Goal: Transaction & Acquisition: Purchase product/service

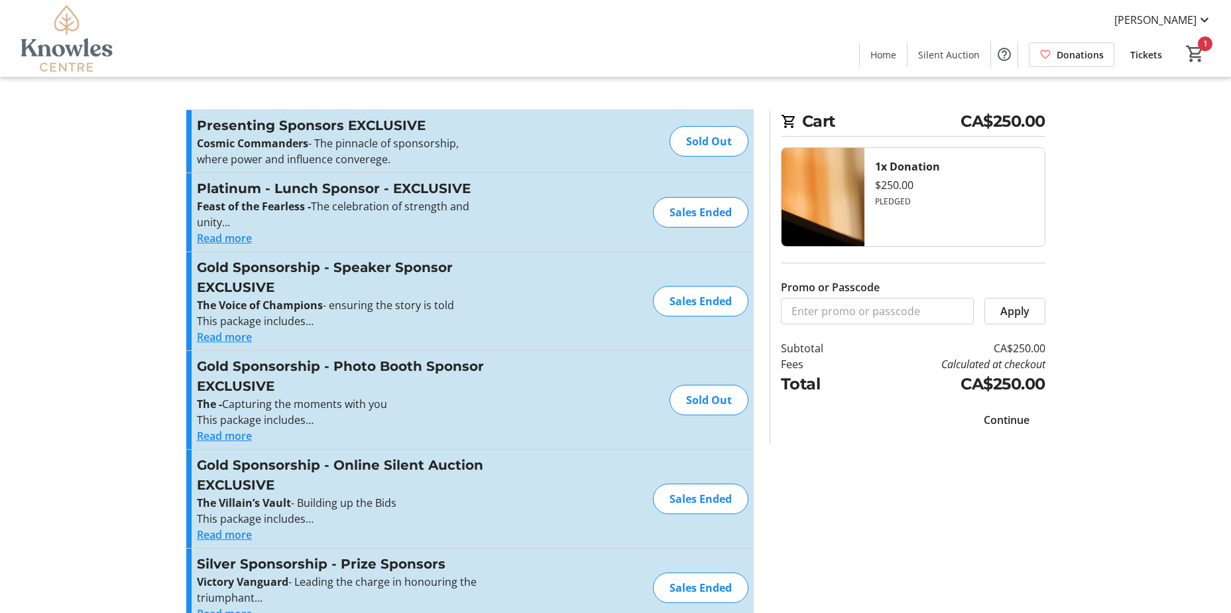
scroll to position [331, 0]
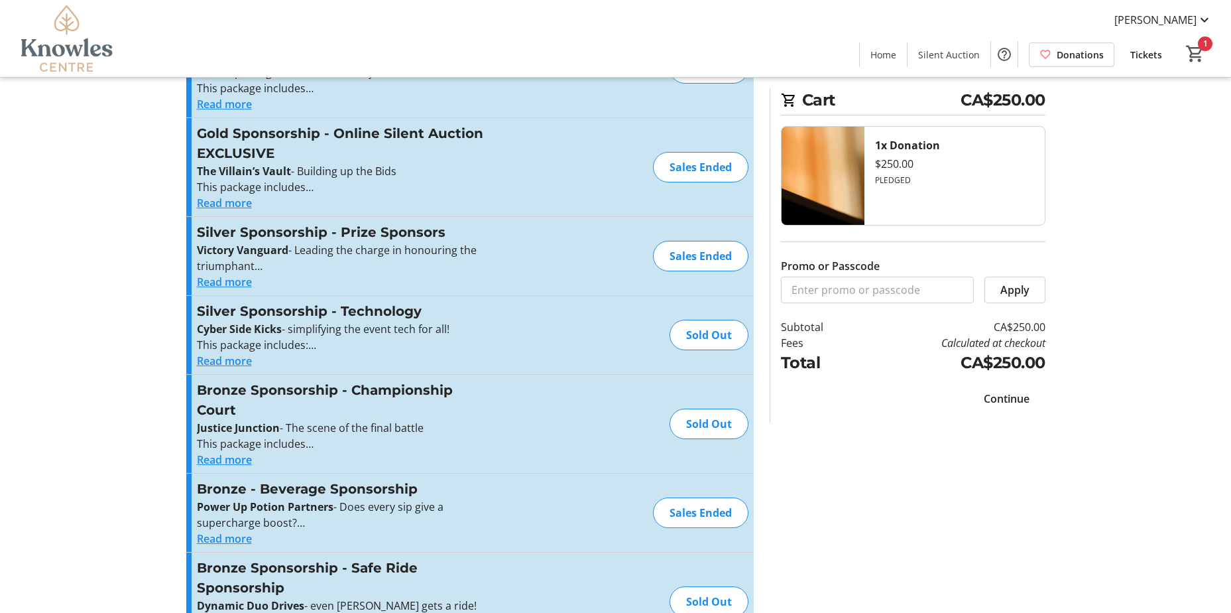
click at [1006, 400] on span "Continue" at bounding box center [1007, 398] width 46 height 16
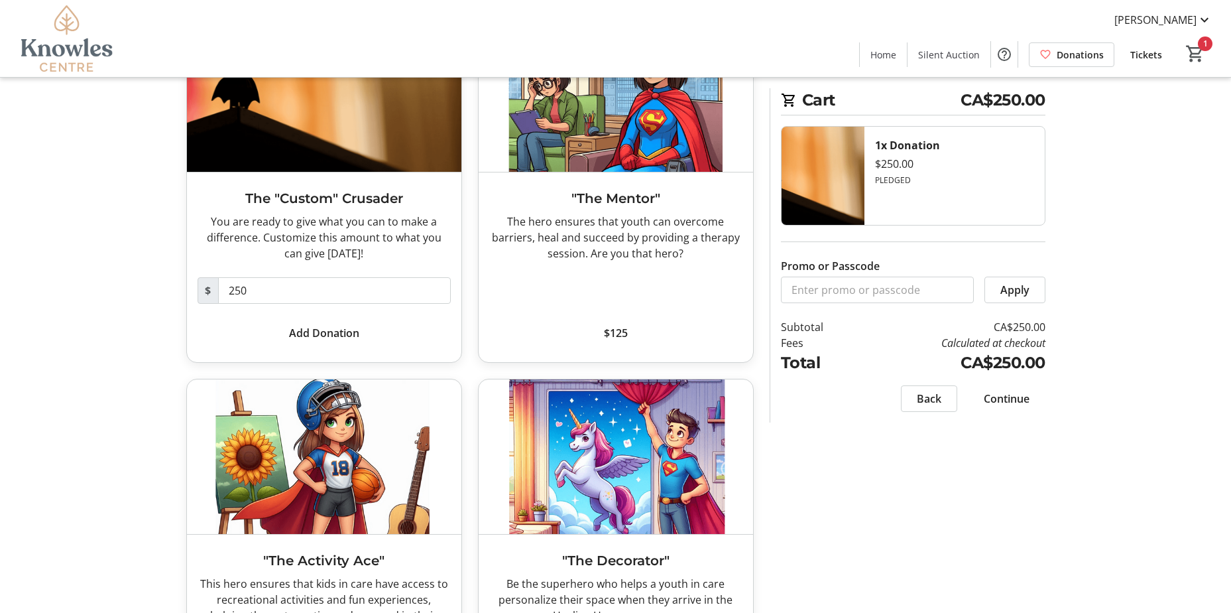
scroll to position [199, 0]
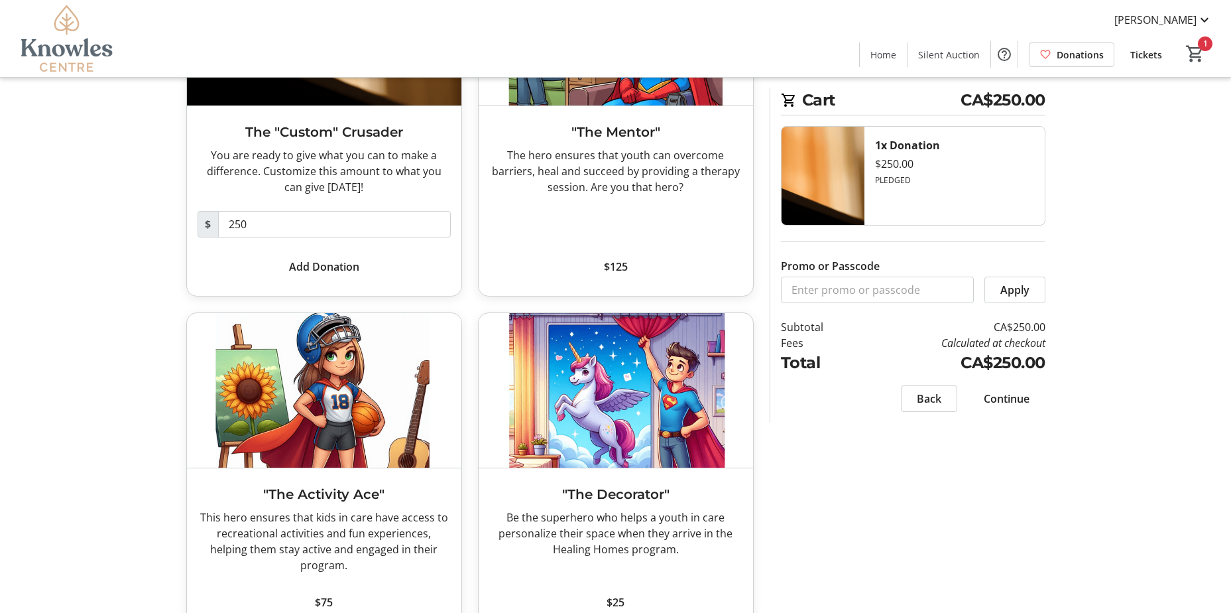
click at [1011, 390] on span "Continue" at bounding box center [1007, 398] width 46 height 16
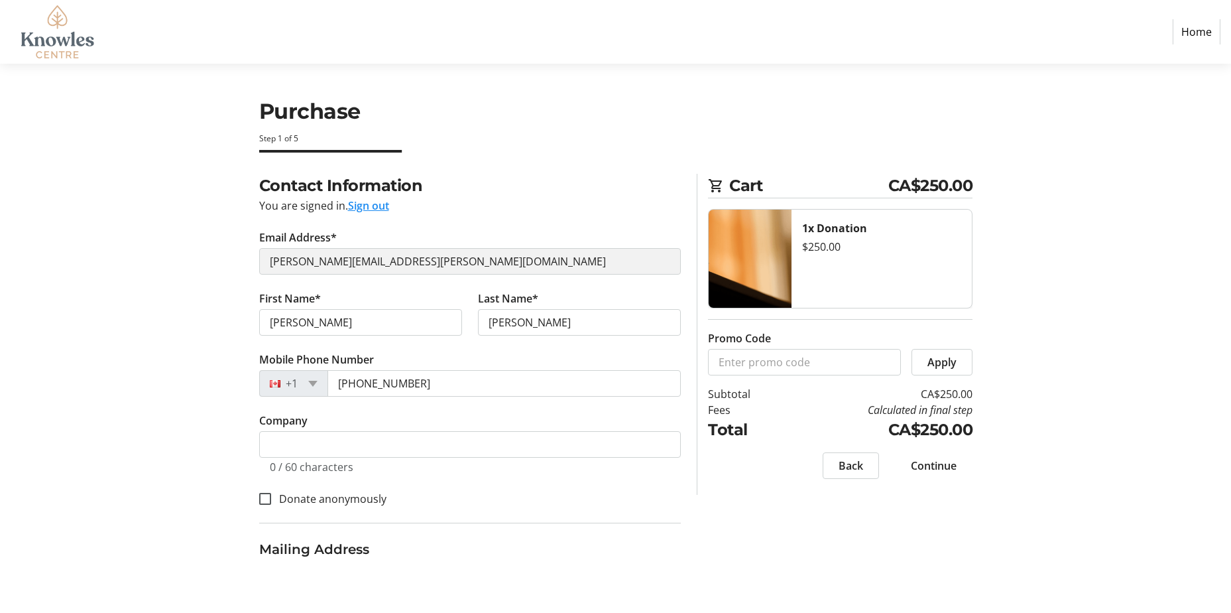
select select "CA"
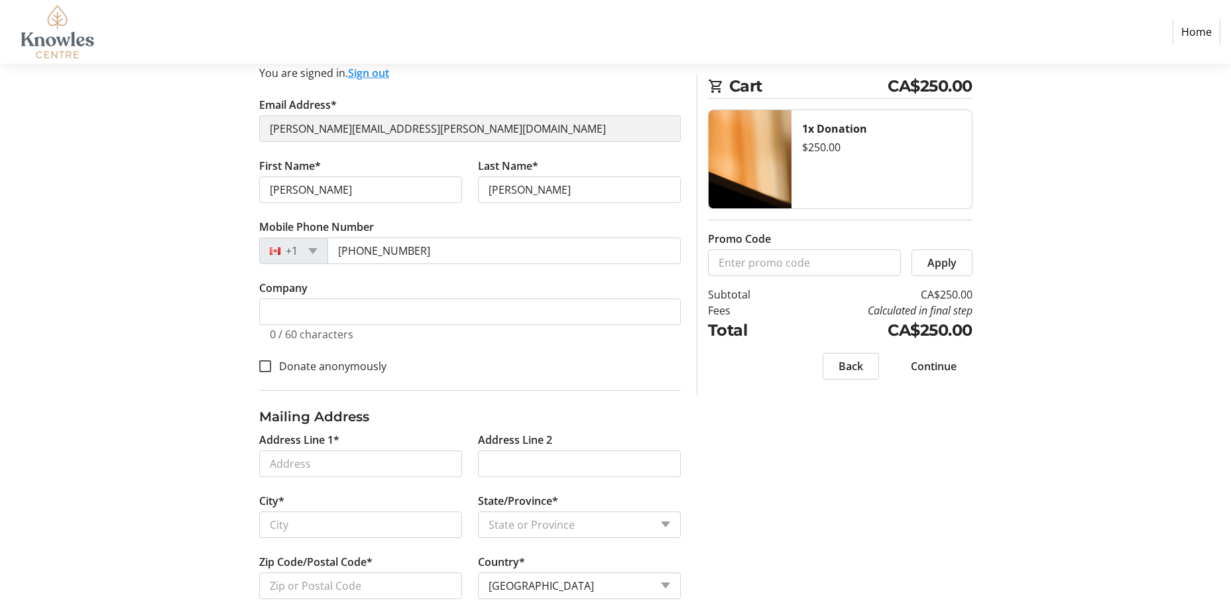
scroll to position [150, 0]
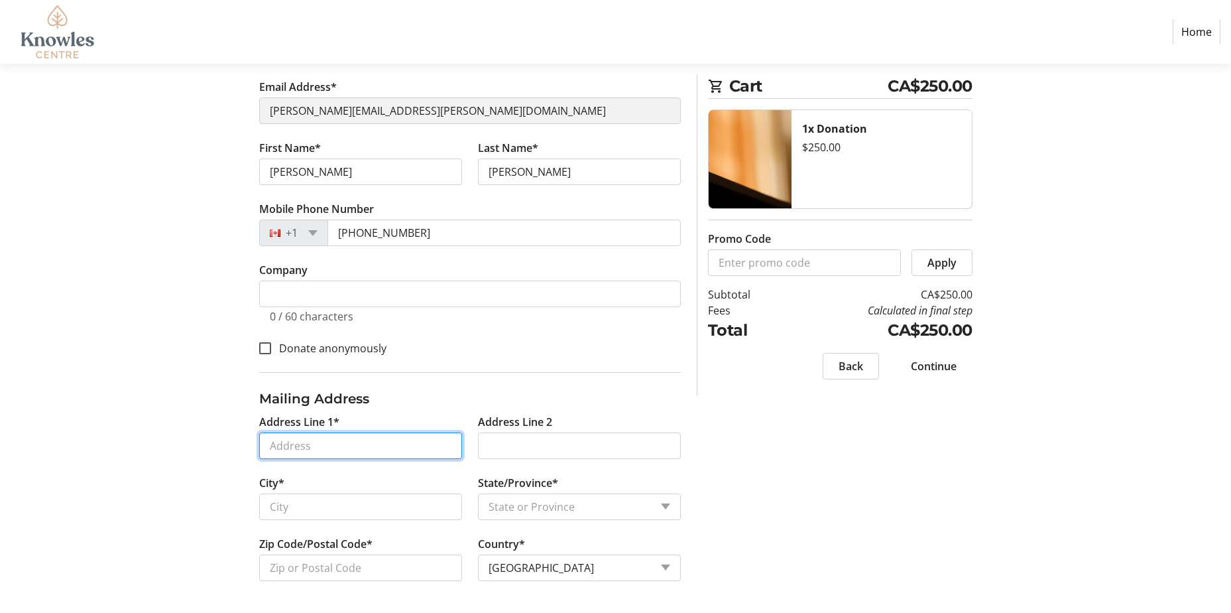
click at [312, 442] on input "Address Line 1*" at bounding box center [360, 445] width 203 height 27
type input "[STREET_ADDRESS]"
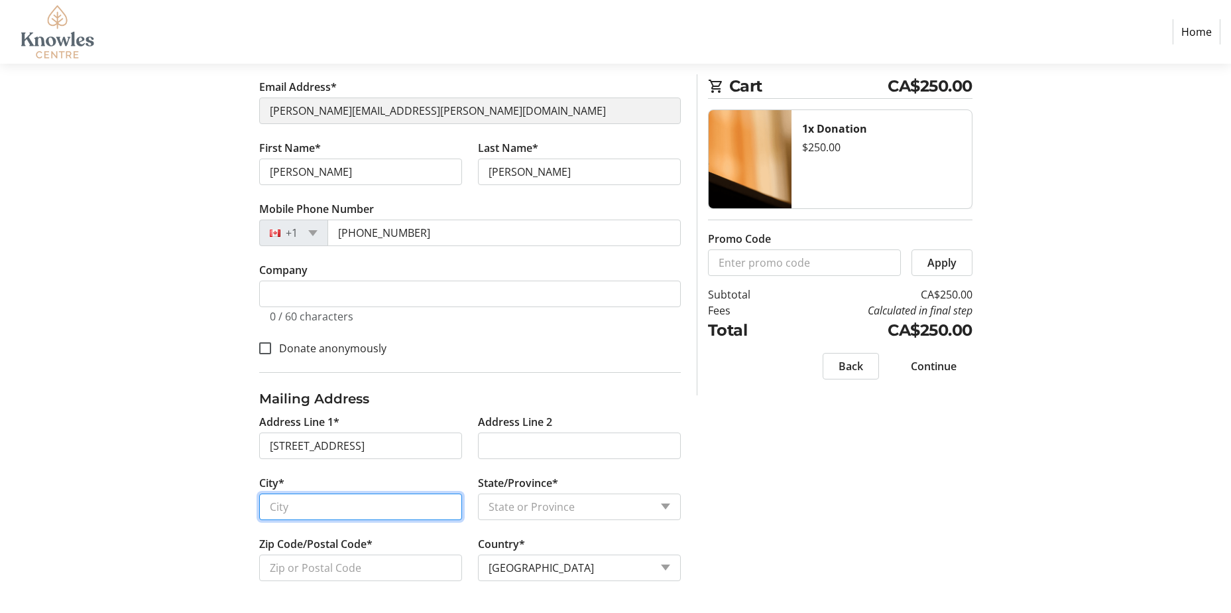
type input "[GEOGRAPHIC_DATA]"
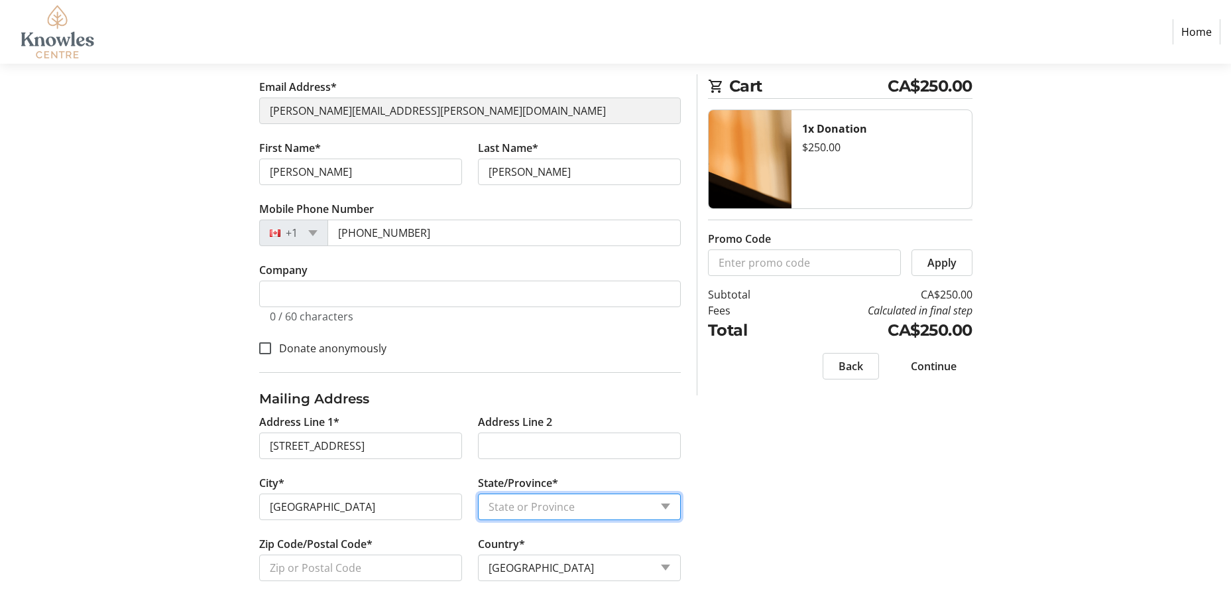
select select "MB"
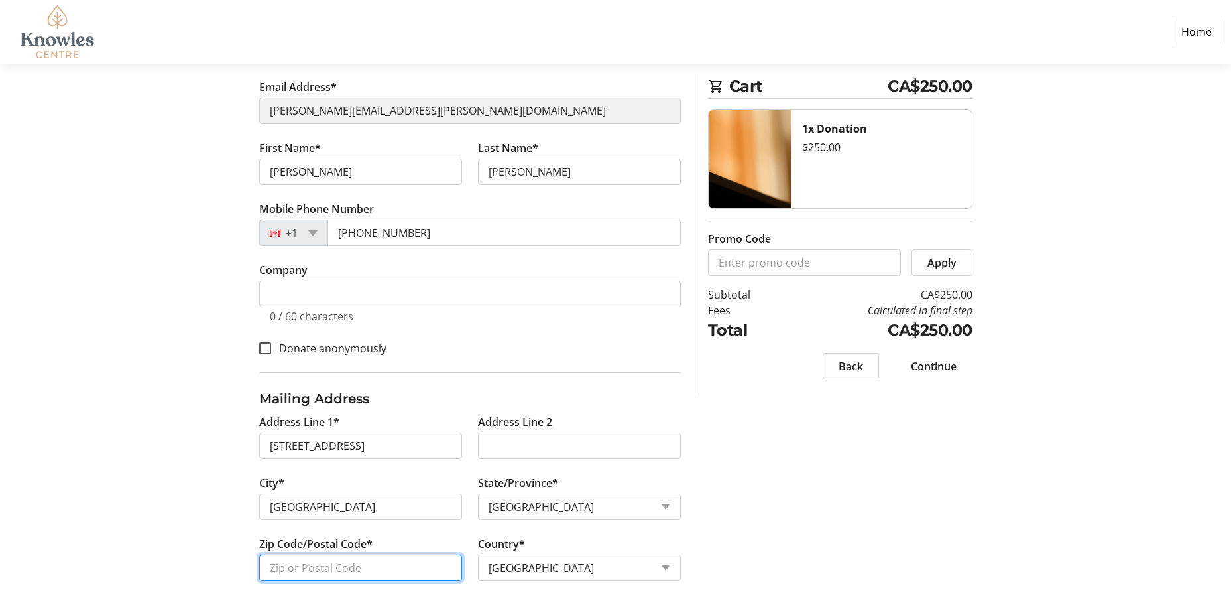
type input "R3M 3L8"
click at [940, 368] on span "Continue" at bounding box center [934, 366] width 46 height 16
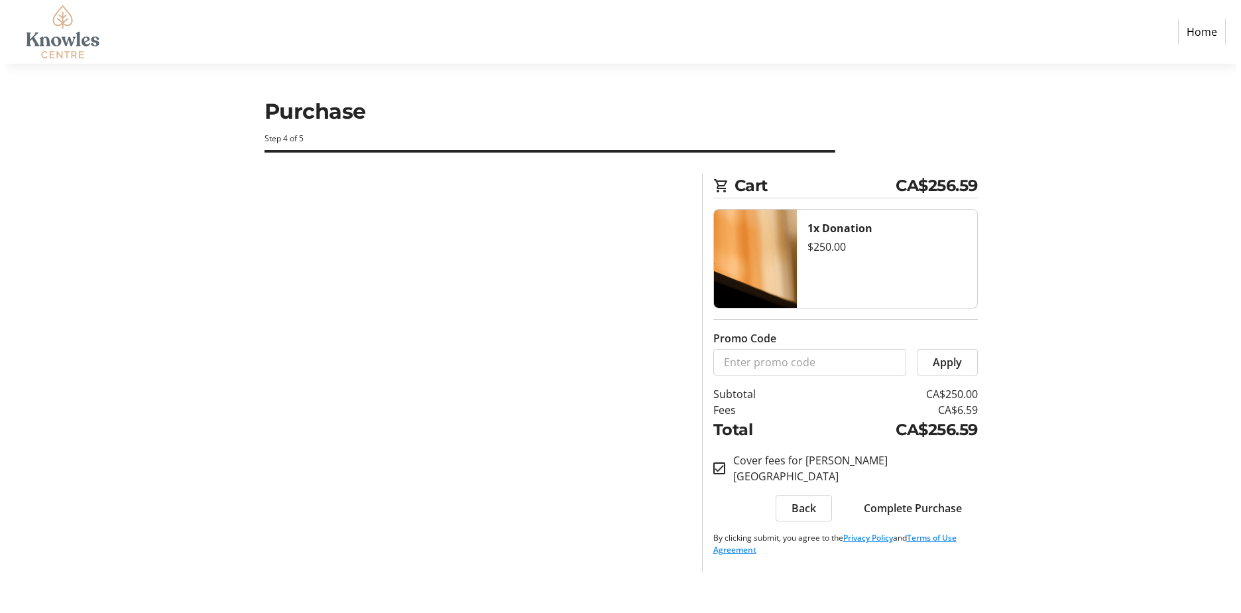
scroll to position [0, 0]
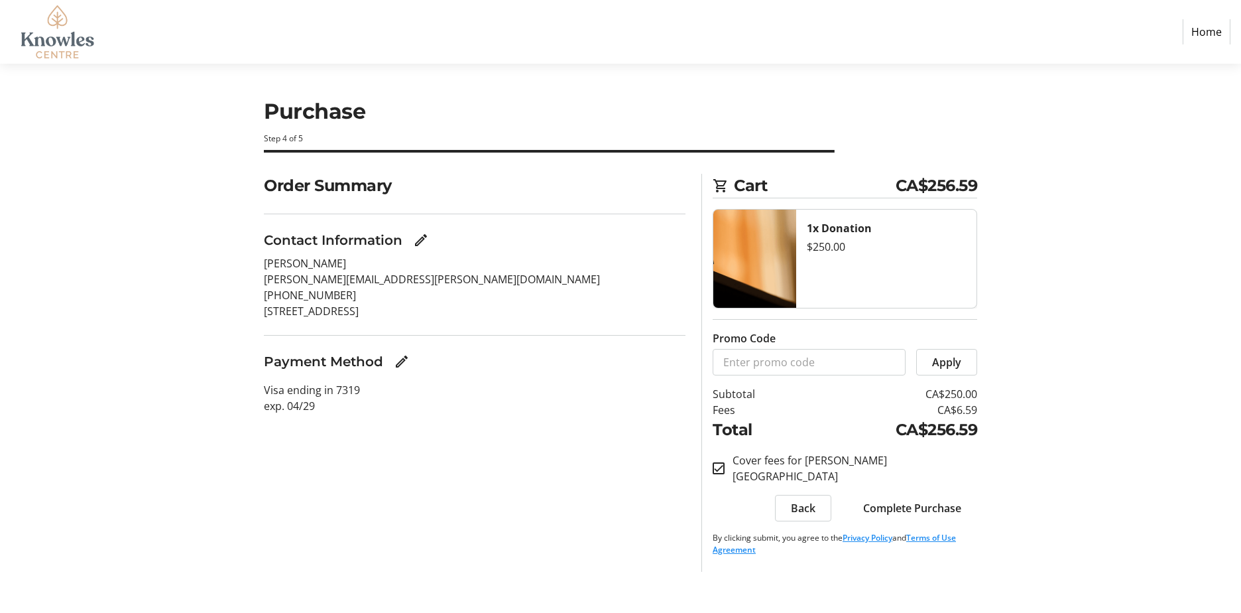
click at [925, 500] on span "Complete Purchase" at bounding box center [912, 508] width 98 height 16
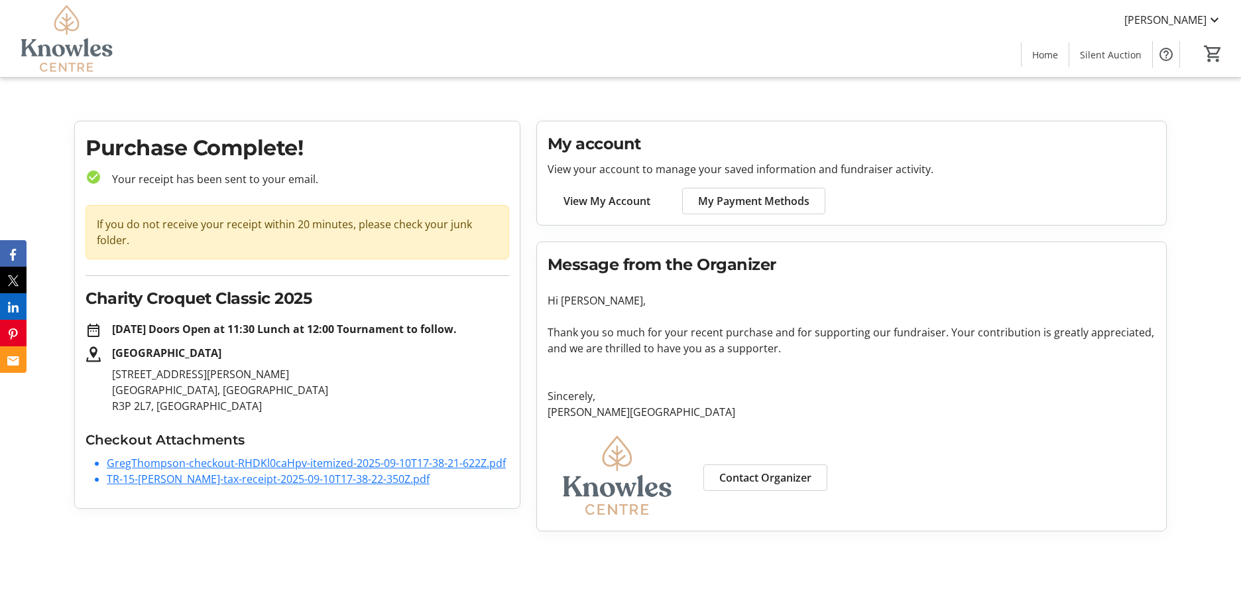
click at [752, 198] on span "My Payment Methods" at bounding box center [753, 201] width 111 height 16
click at [245, 486] on link "TR-15-[PERSON_NAME]-tax-receipt-2025-09-10T17-38-22-350Z.pdf" at bounding box center [268, 478] width 323 height 15
